Goal: Check status: Check status

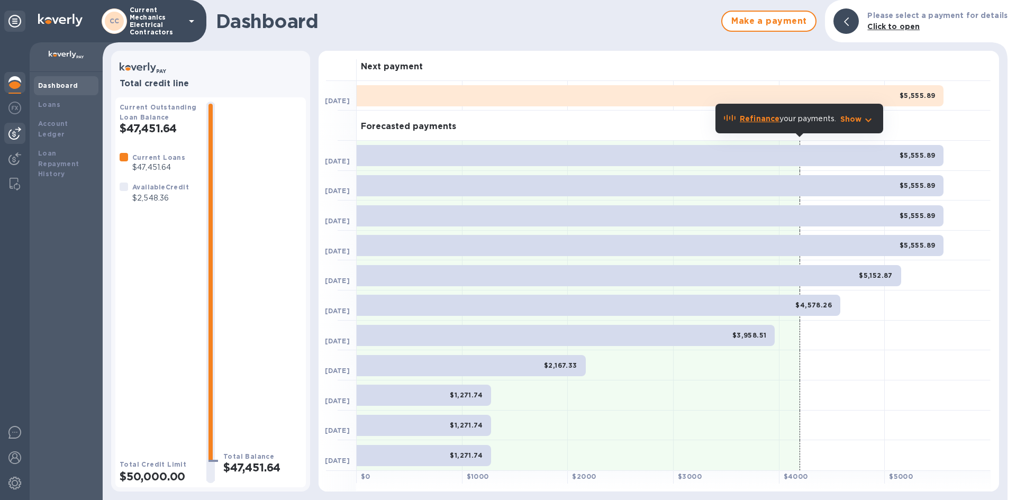
click at [23, 133] on div at bounding box center [14, 133] width 21 height 21
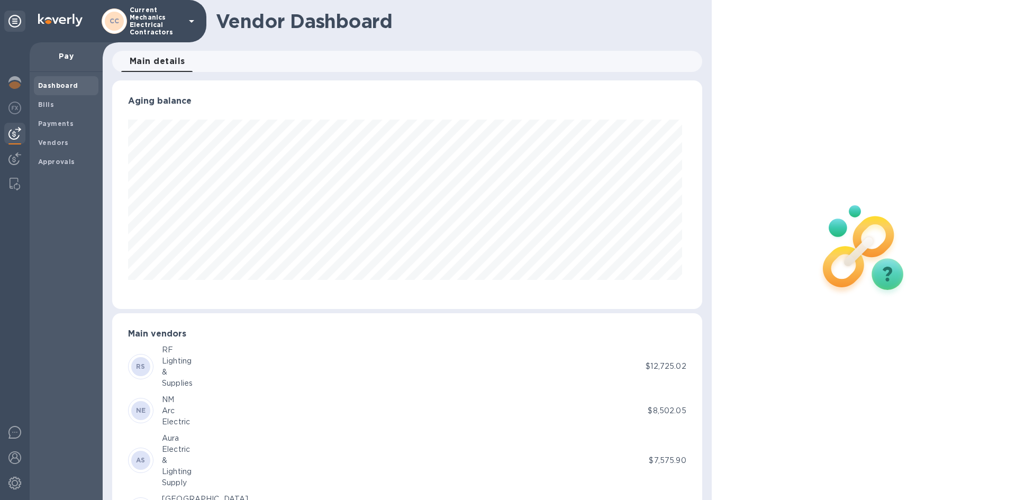
scroll to position [229, 585]
click at [82, 142] on span "Vendors" at bounding box center [66, 143] width 56 height 11
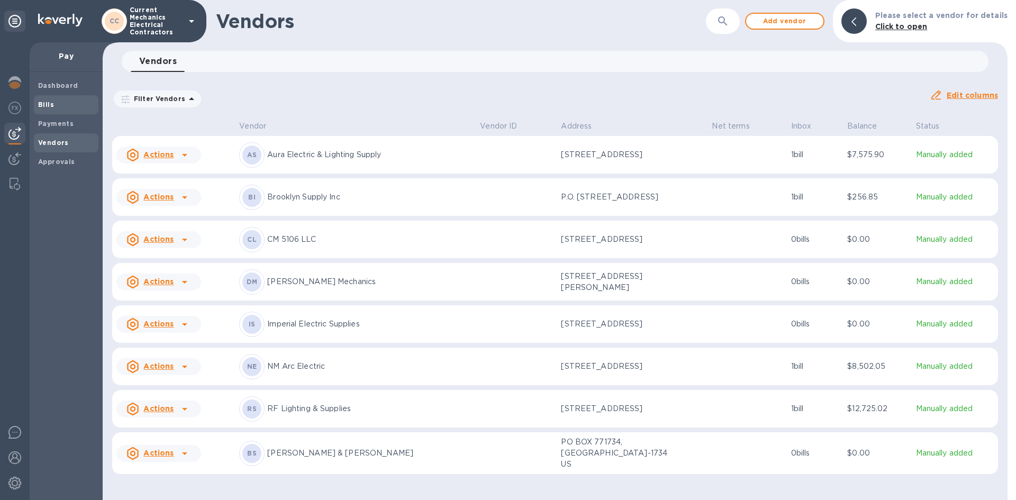
click at [46, 109] on span "Bills" at bounding box center [46, 104] width 16 height 11
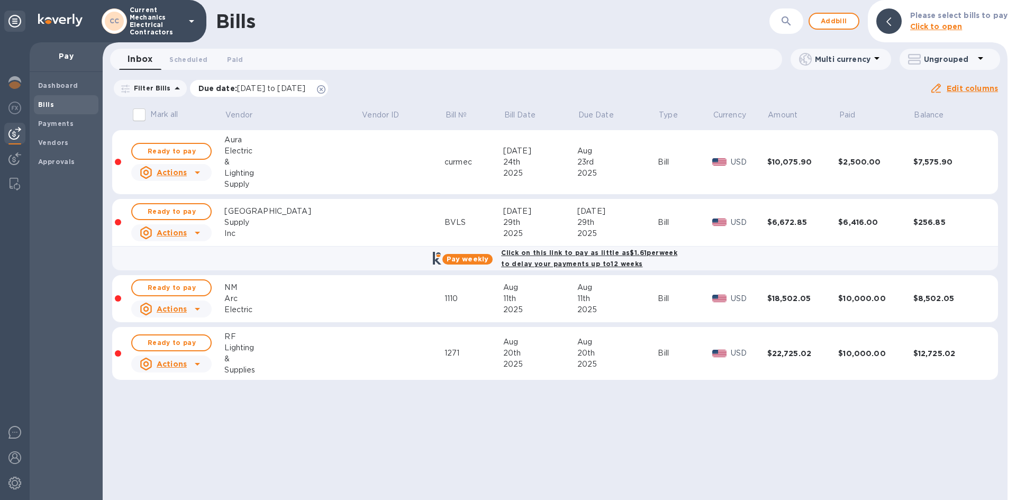
click at [325, 91] on icon at bounding box center [321, 89] width 8 height 8
click at [76, 128] on span "Payments" at bounding box center [66, 124] width 56 height 11
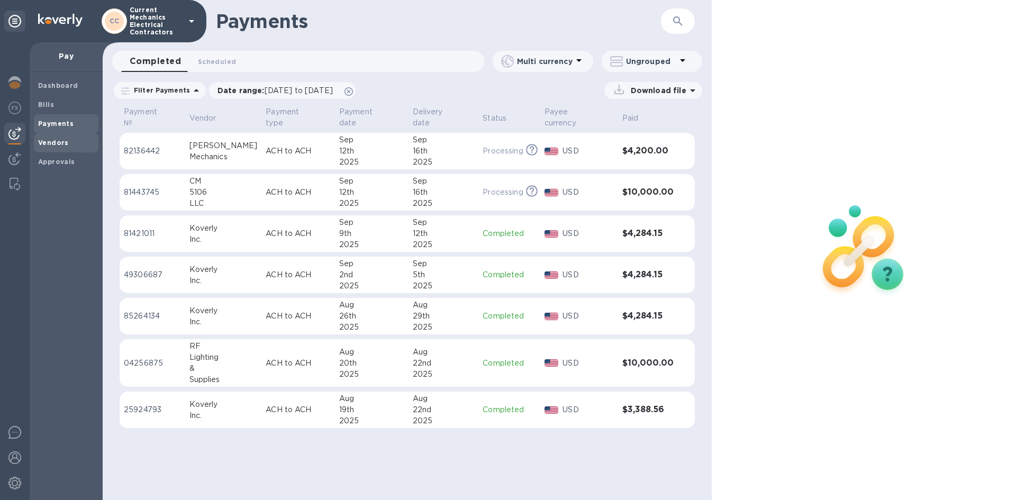
click at [73, 148] on span "Vendors" at bounding box center [66, 143] width 56 height 11
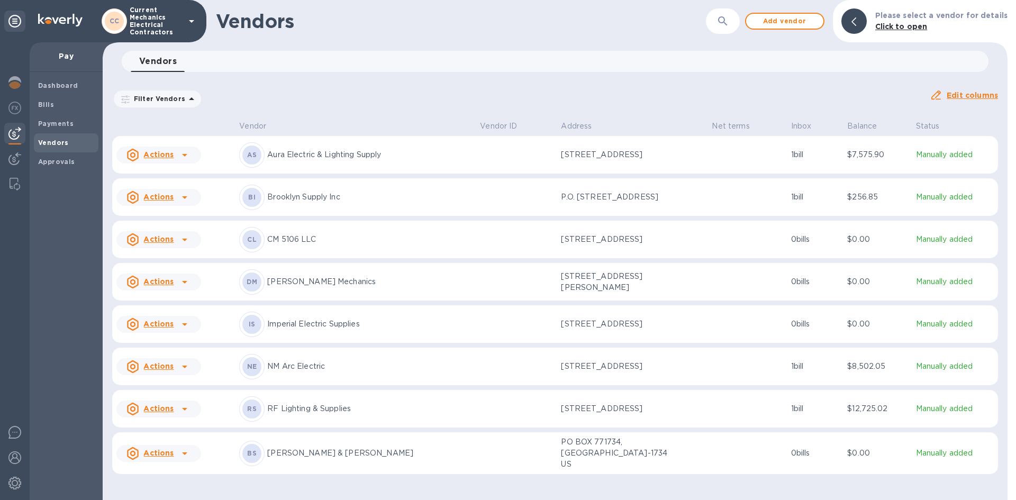
click at [485, 320] on td at bounding box center [516, 324] width 81 height 38
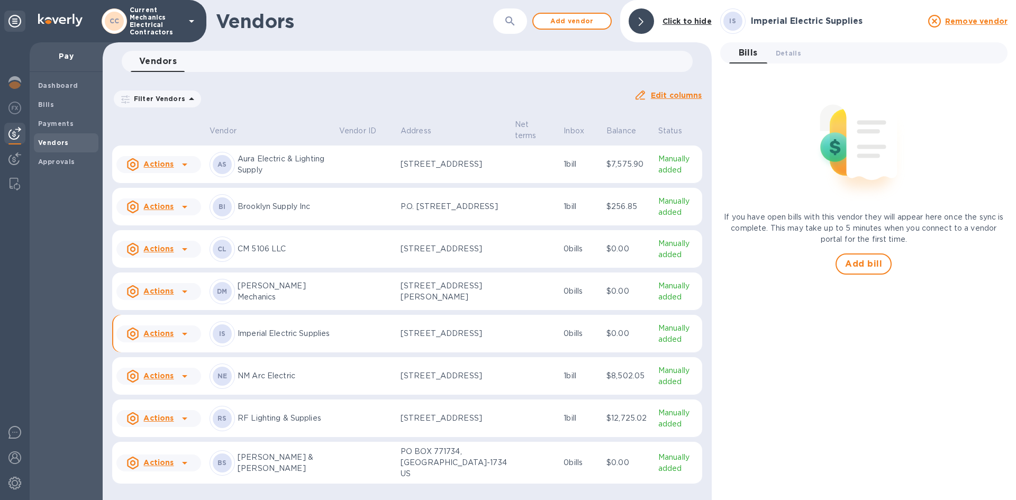
click at [184, 340] on icon at bounding box center [184, 334] width 13 height 13
click at [273, 342] on div at bounding box center [508, 250] width 1016 height 500
click at [68, 108] on span "Bills" at bounding box center [66, 104] width 56 height 11
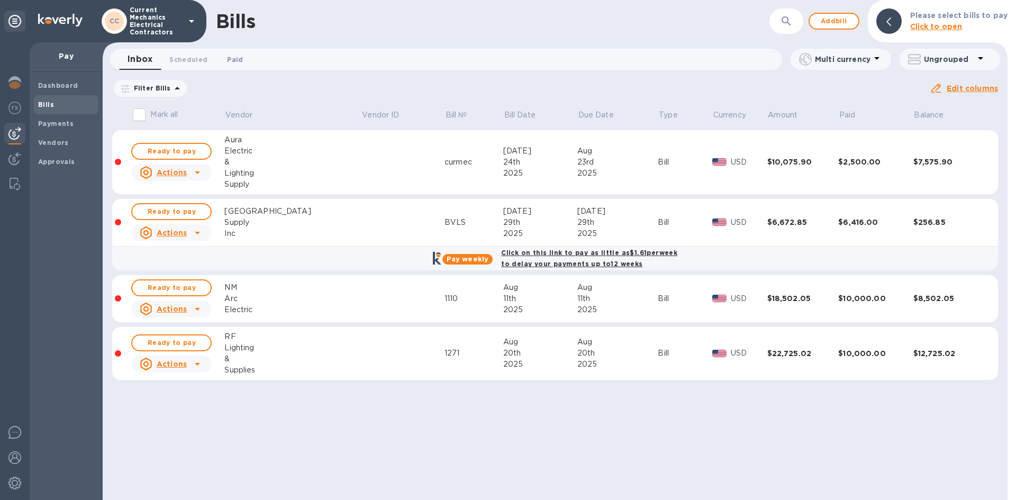
click at [228, 62] on span "Paid 0" at bounding box center [235, 59] width 16 height 11
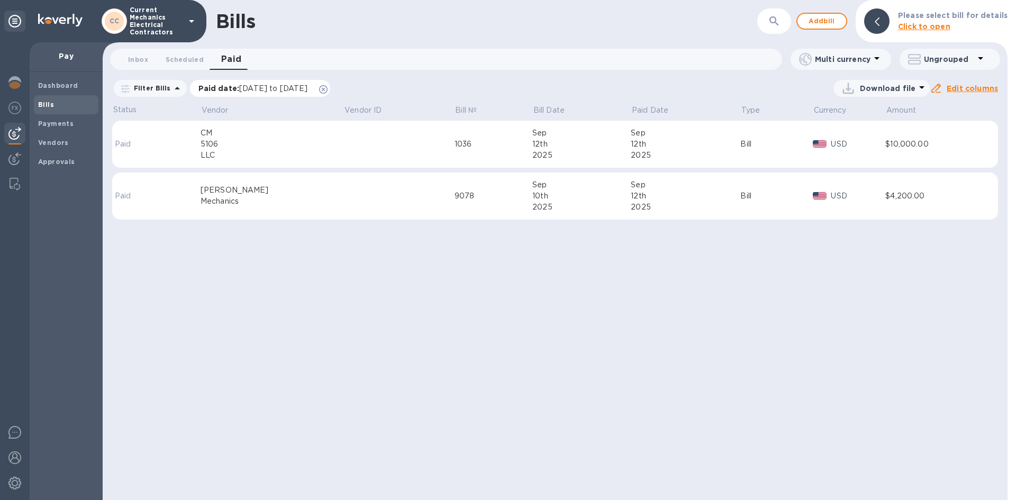
click at [328, 89] on icon at bounding box center [323, 89] width 8 height 8
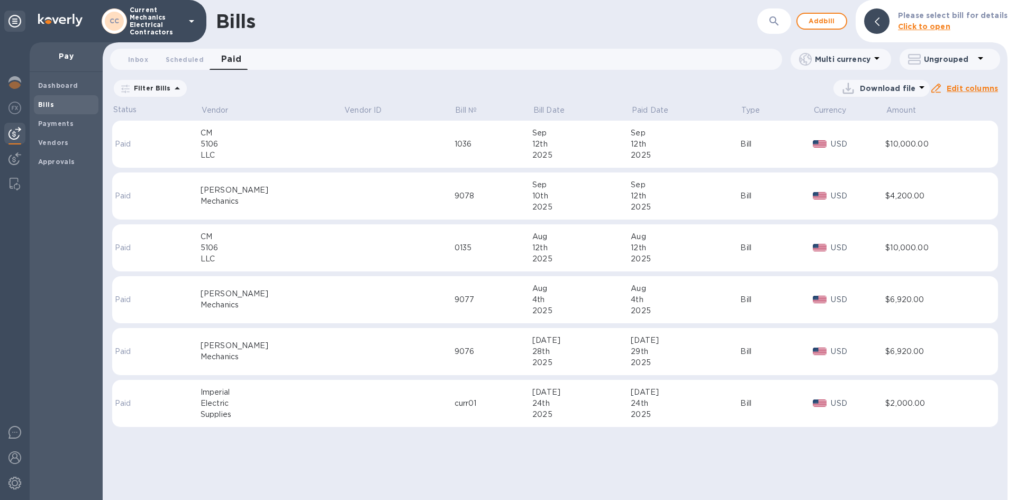
click at [386, 409] on td at bounding box center [398, 404] width 111 height 48
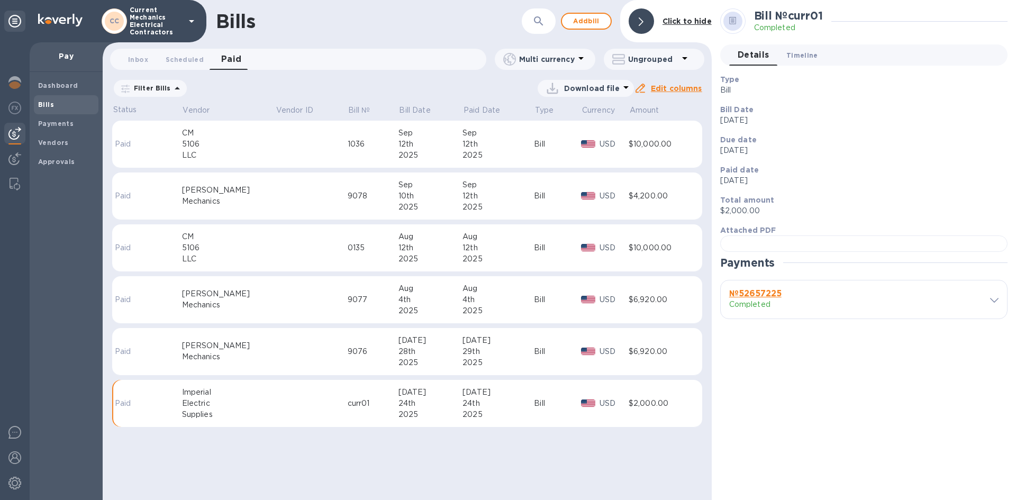
click at [789, 55] on span "Timeline 0" at bounding box center [802, 55] width 32 height 11
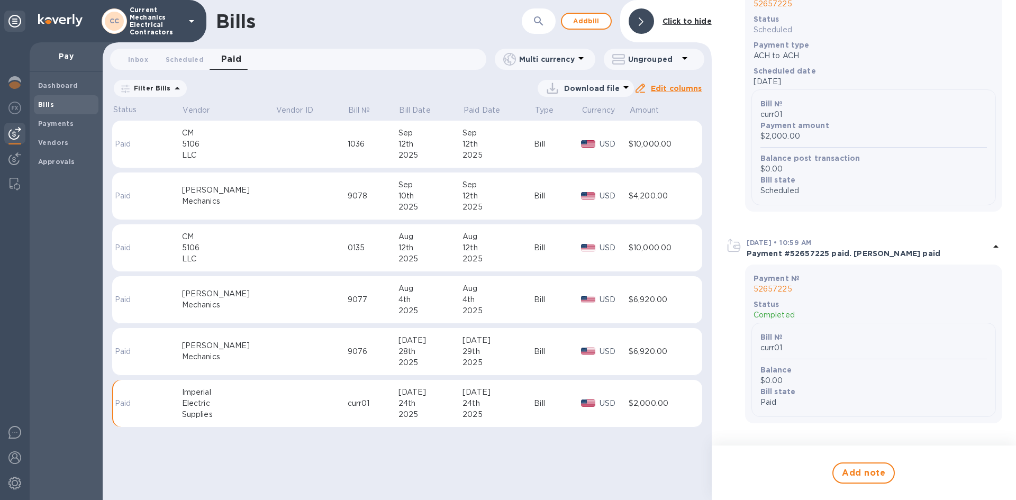
scroll to position [372, 0]
